Goal: Task Accomplishment & Management: Complete application form

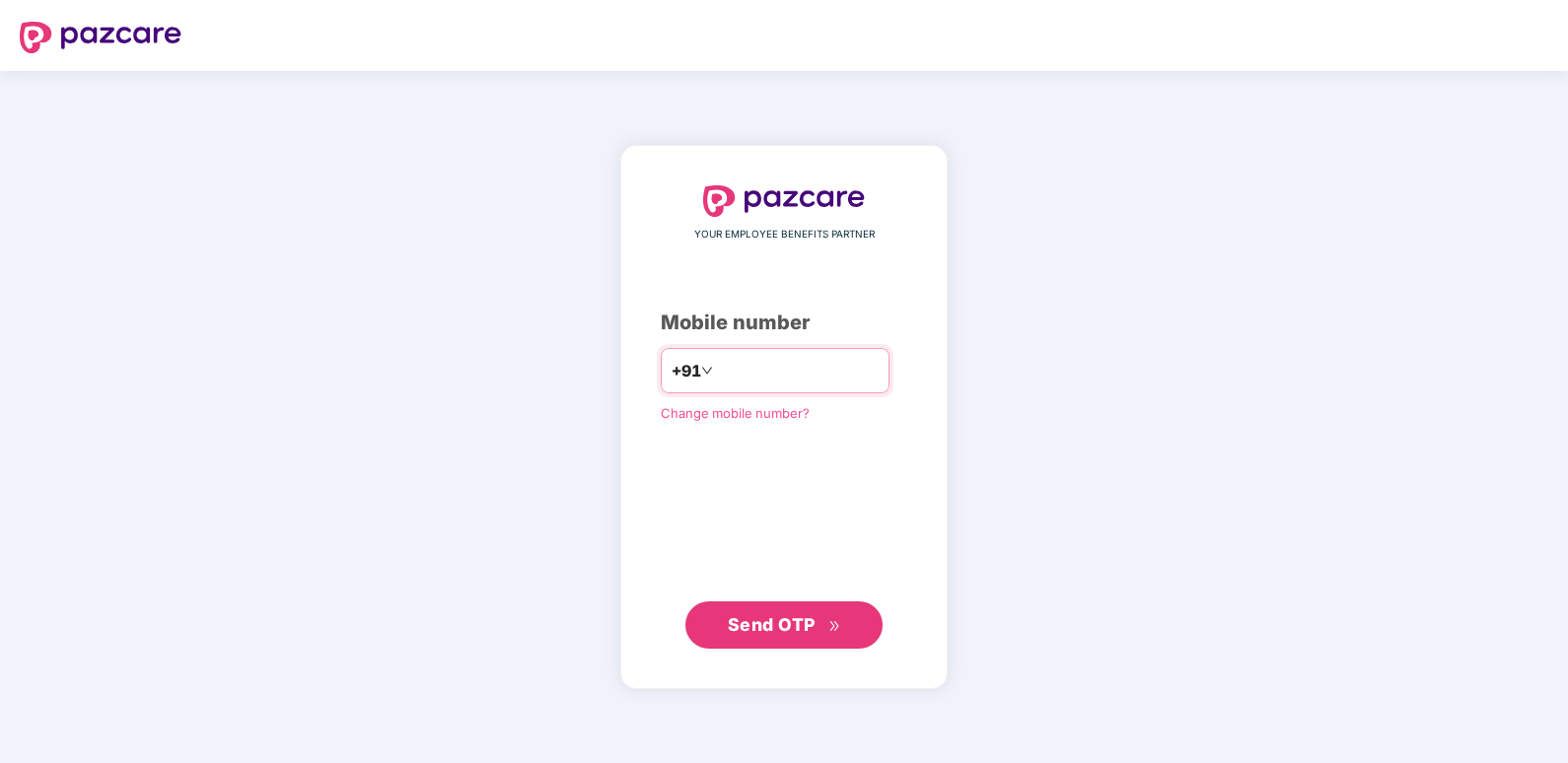
drag, startPoint x: 767, startPoint y: 371, endPoint x: 1008, endPoint y: 421, distance: 246.1
click at [767, 371] on input "*********" at bounding box center [797, 371] width 161 height 32
type input "**********"
click at [711, 624] on button "Send OTP" at bounding box center [783, 624] width 197 height 48
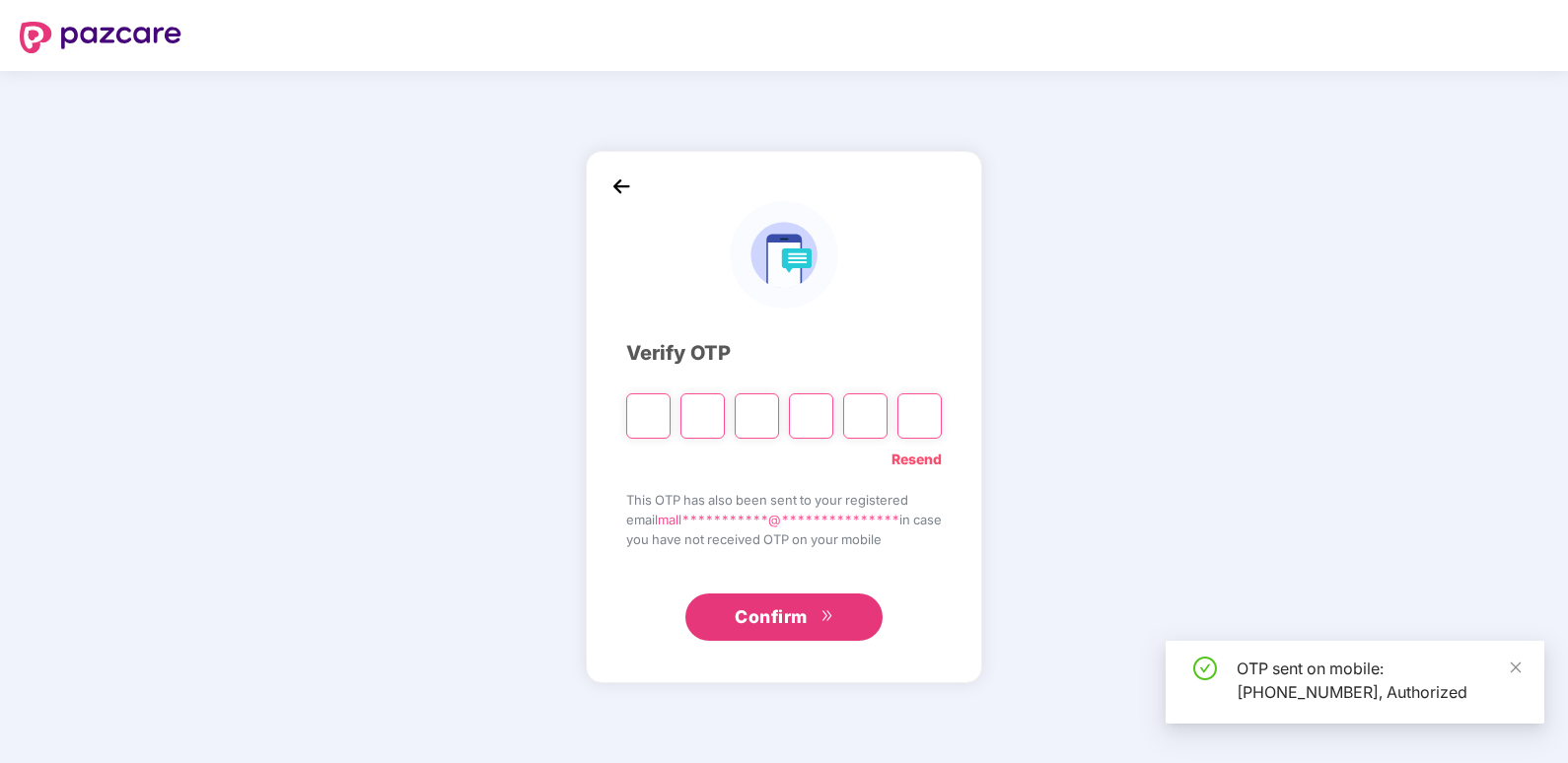
click at [633, 415] on input "Please enter verification code. Digit 1" at bounding box center [648, 417] width 45 height 46
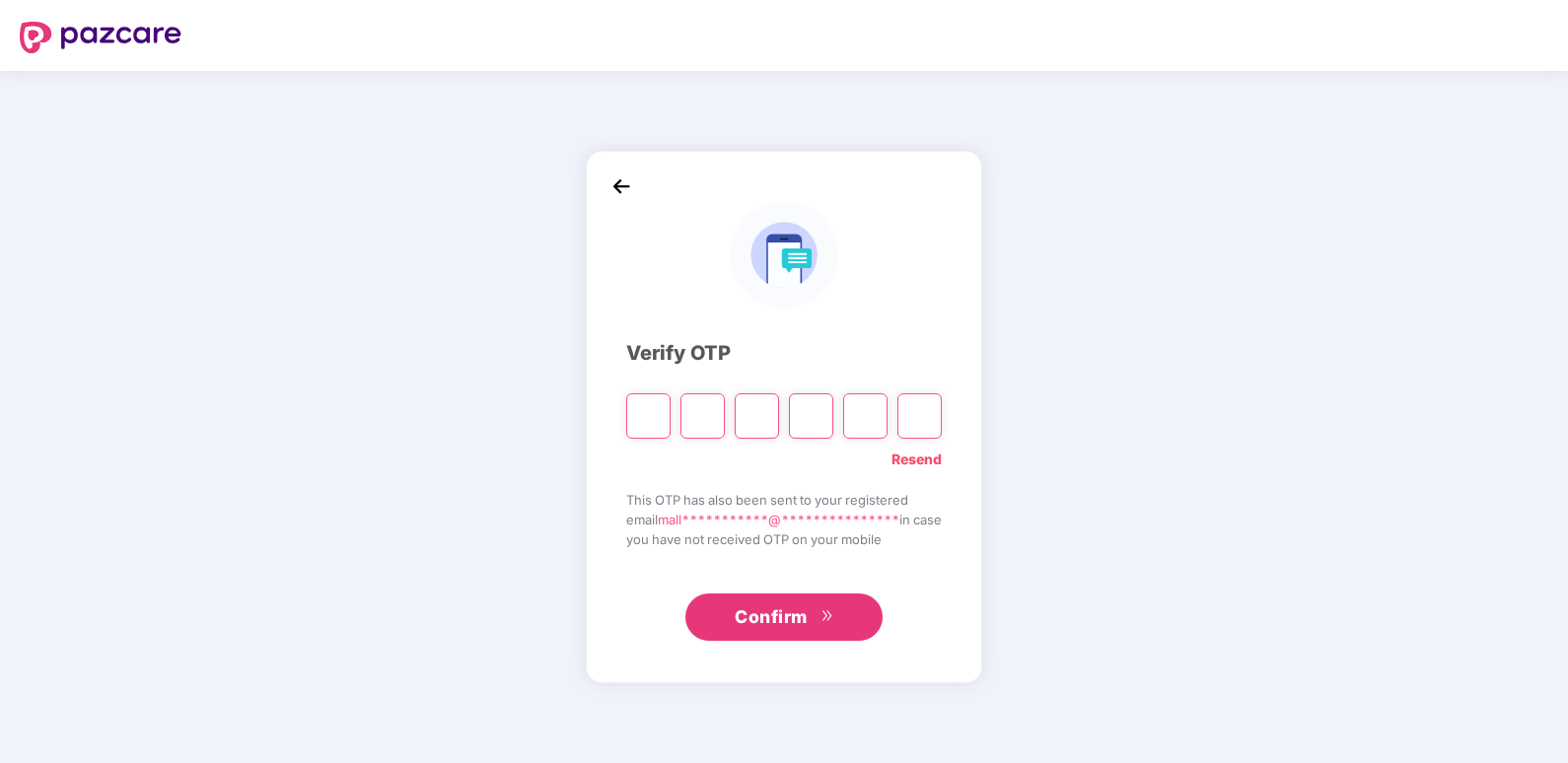
click at [635, 412] on input "Please enter verification code. Digit 1" at bounding box center [648, 417] width 45 height 46
type input "*"
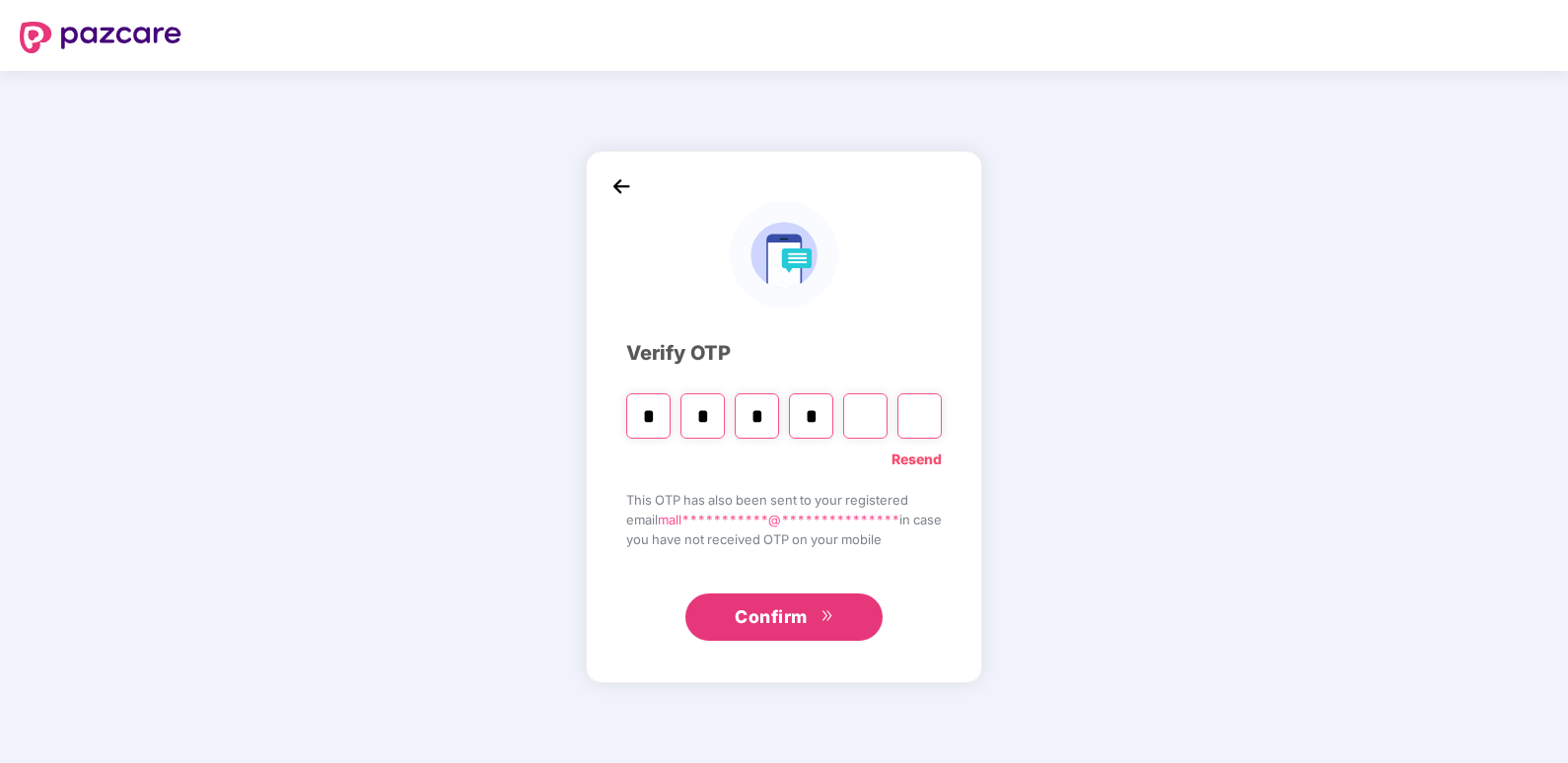
type input "*"
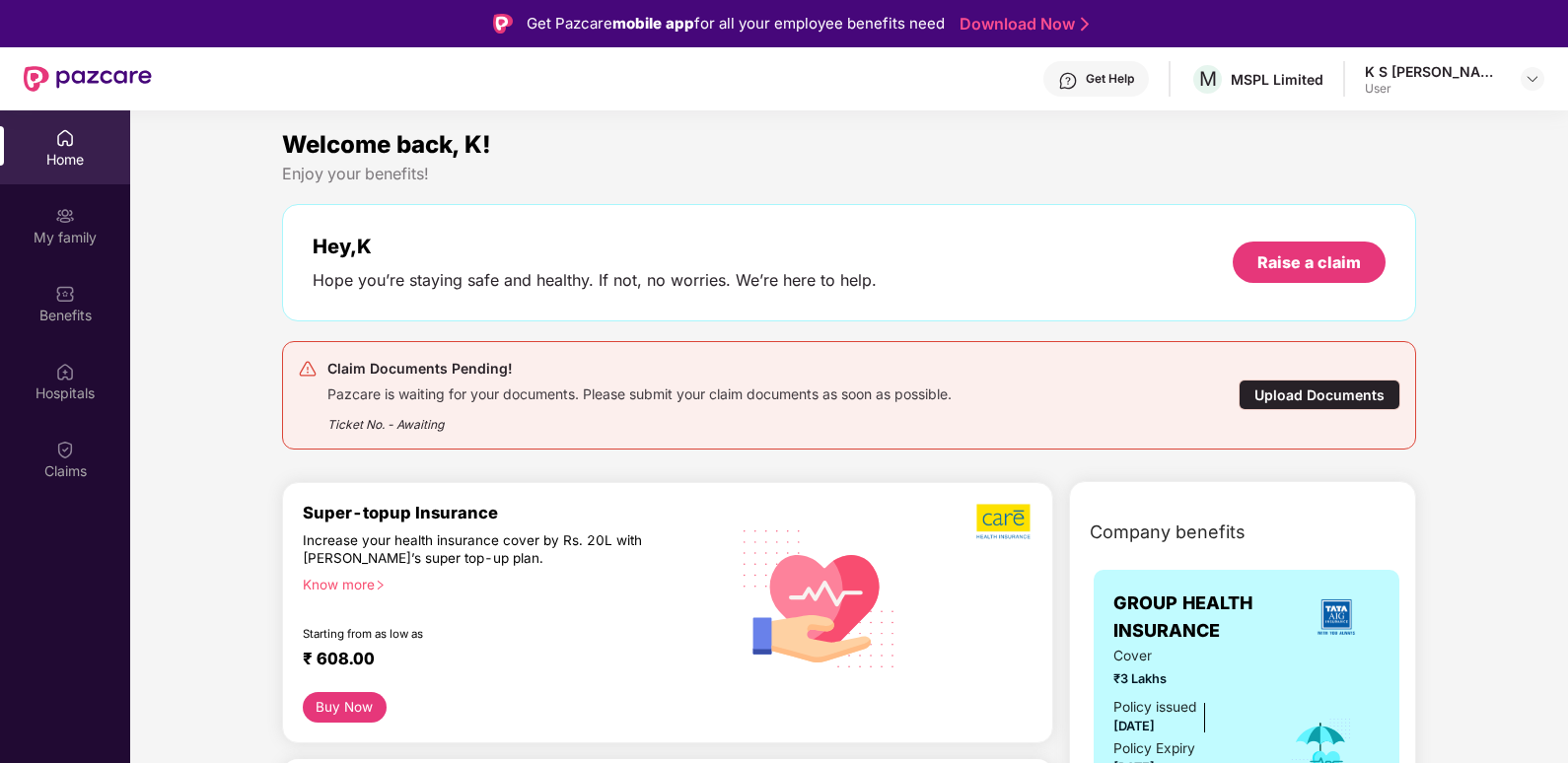
click at [1302, 395] on div "Upload Documents" at bounding box center [1319, 395] width 161 height 31
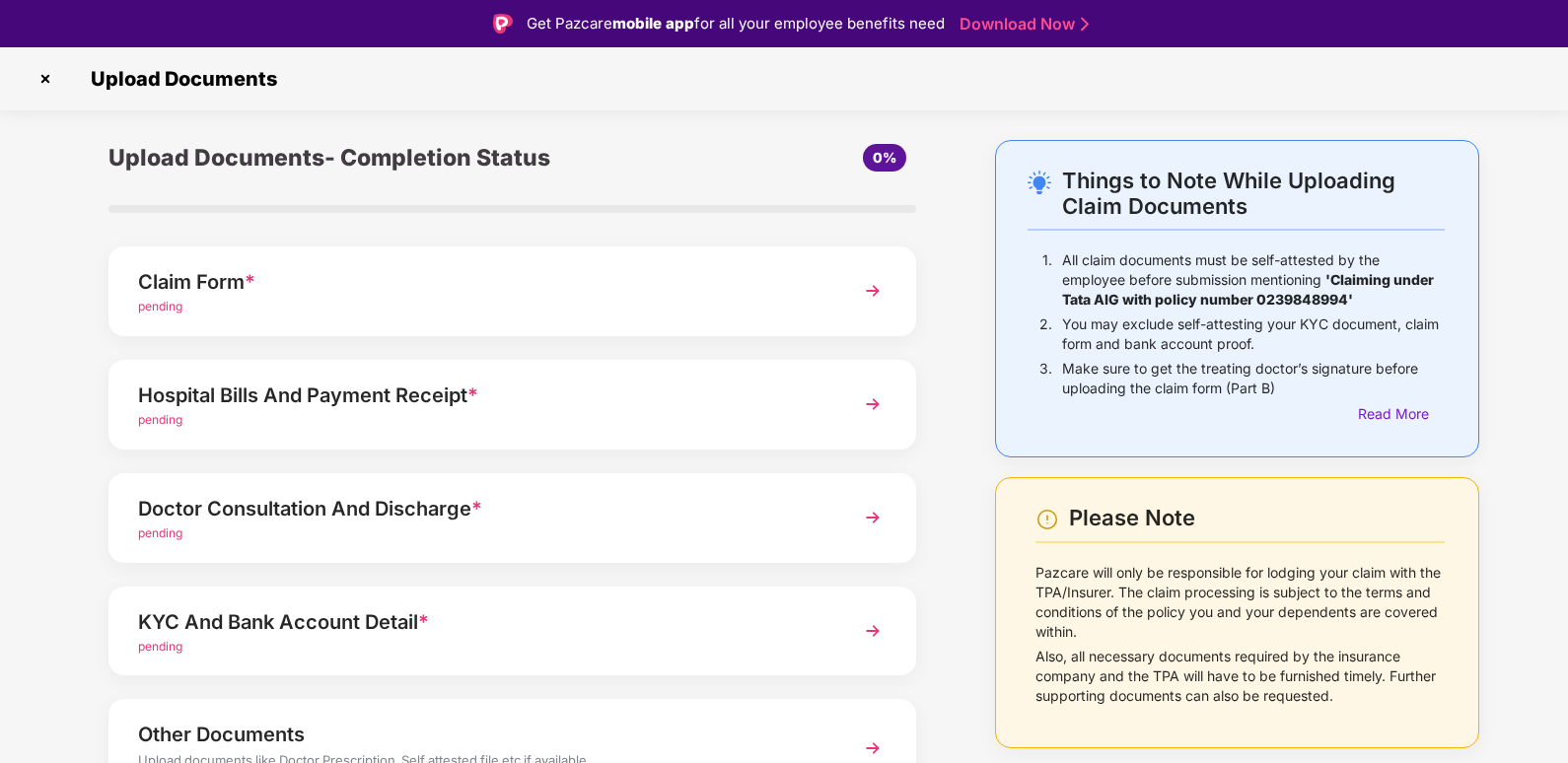
click at [380, 307] on div "pending" at bounding box center [480, 307] width 686 height 19
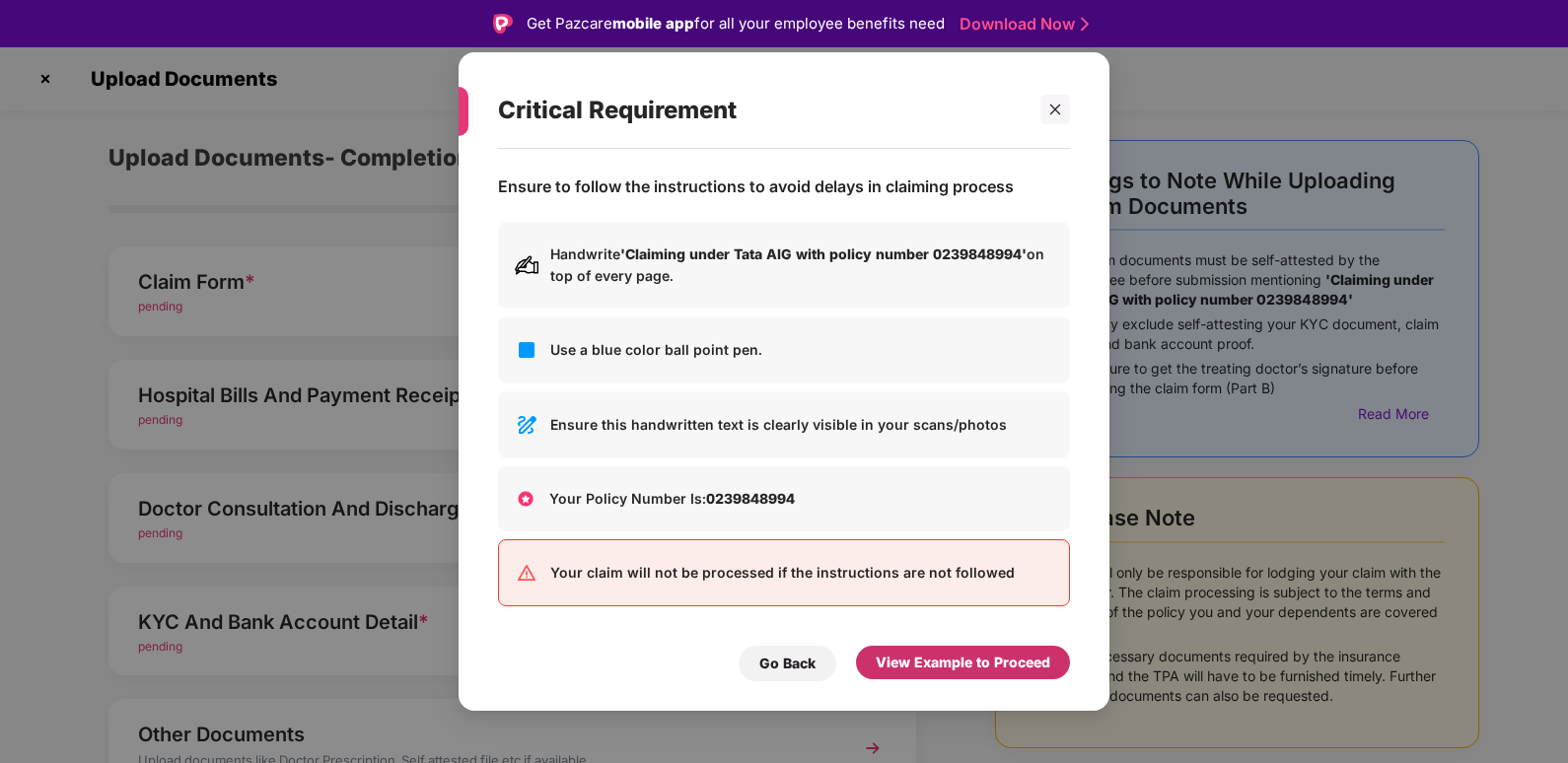
click at [919, 668] on div "View Example to Proceed" at bounding box center [963, 663] width 174 height 22
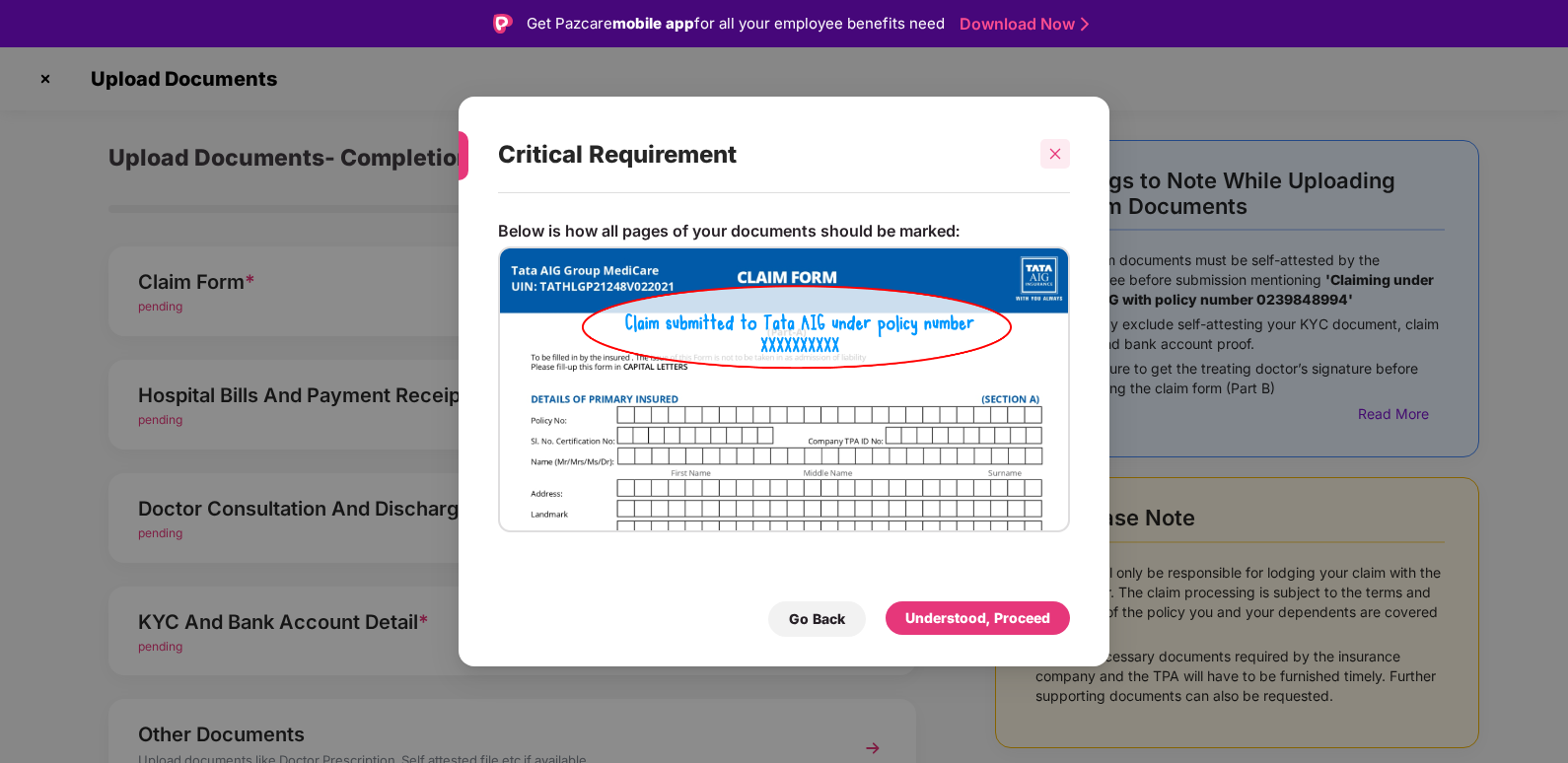
click at [1061, 152] on icon "close" at bounding box center [1055, 153] width 14 height 14
